Goal: Transaction & Acquisition: Purchase product/service

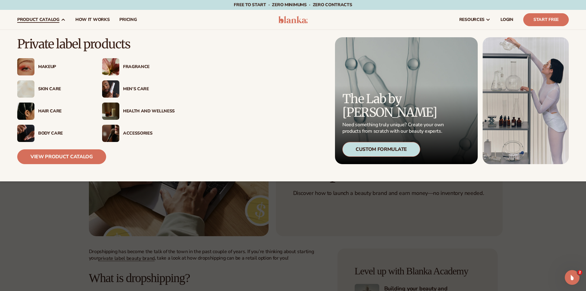
click at [50, 87] on div "Skin Care" at bounding box center [64, 88] width 52 height 5
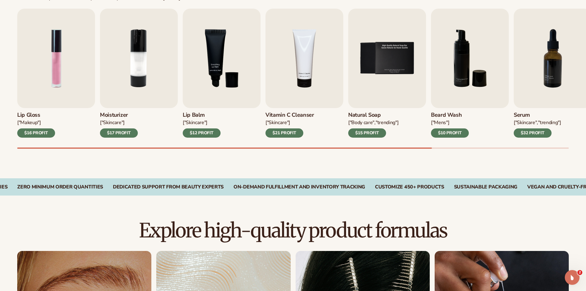
scroll to position [241, 0]
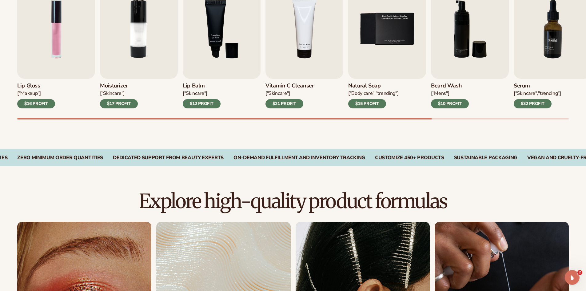
click at [560, 45] on img "7 / 9" at bounding box center [553, 28] width 78 height 99
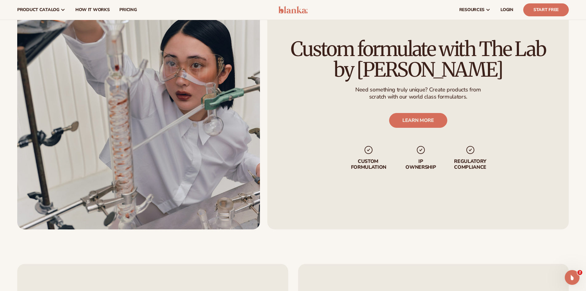
scroll to position [0, 0]
